Goal: Task Accomplishment & Management: Manage account settings

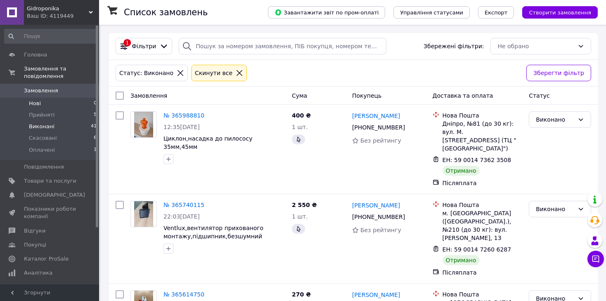
click at [72, 100] on li "Нові 0" at bounding box center [51, 104] width 102 height 12
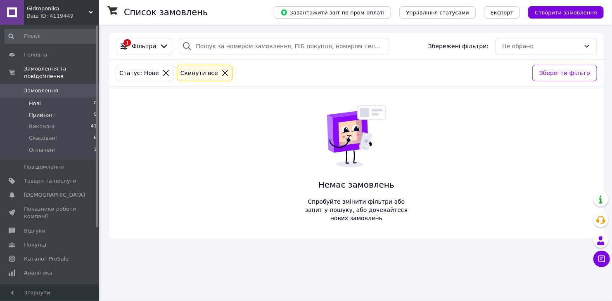
click at [48, 111] on span "Прийняті" at bounding box center [42, 114] width 26 height 7
